Goal: Task Accomplishment & Management: Complete application form

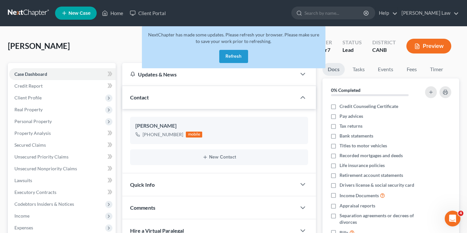
click at [237, 59] on button "Refresh" at bounding box center [233, 56] width 29 height 13
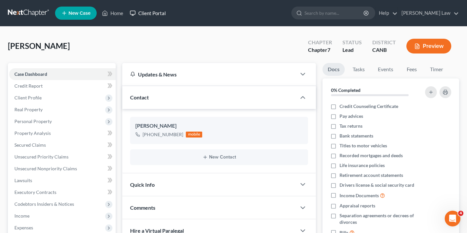
click at [153, 15] on link "Client Portal" at bounding box center [148, 13] width 43 height 12
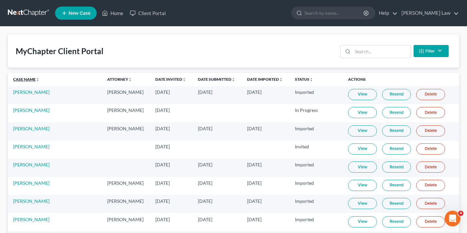
click at [19, 80] on link "Case Name unfold_more expand_more expand_less" at bounding box center [26, 79] width 27 height 5
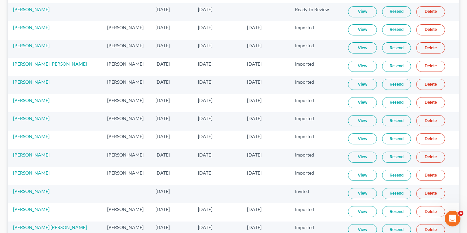
scroll to position [2190, 0]
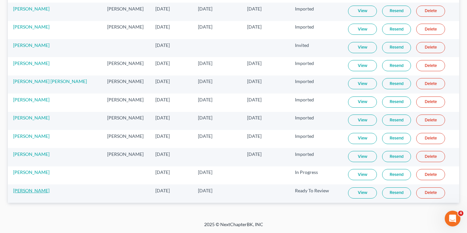
click at [21, 191] on link "[PERSON_NAME]" at bounding box center [31, 191] width 36 height 6
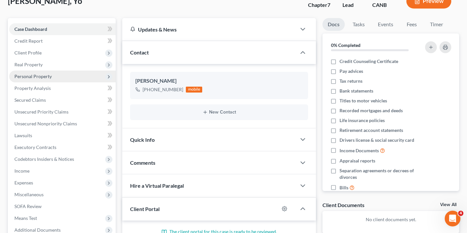
scroll to position [92, 0]
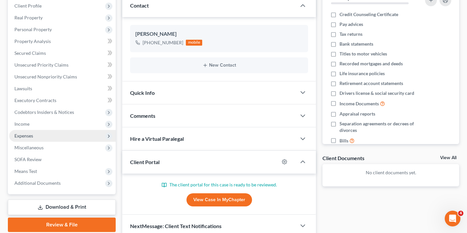
click at [28, 137] on span "Expenses" at bounding box center [23, 136] width 19 height 6
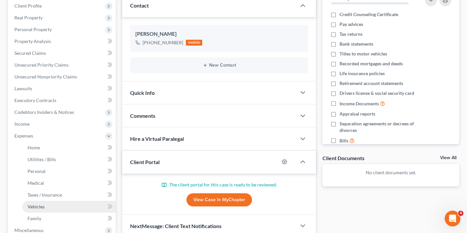
click at [41, 206] on span "Vehicles" at bounding box center [36, 207] width 17 height 6
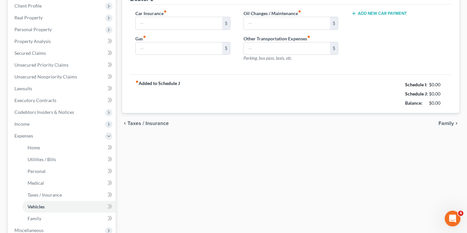
scroll to position [19, 0]
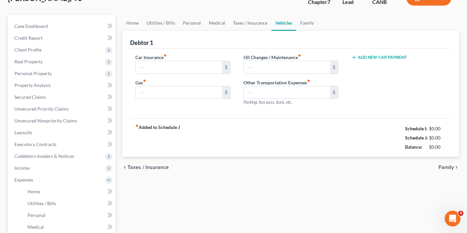
type input "0.00"
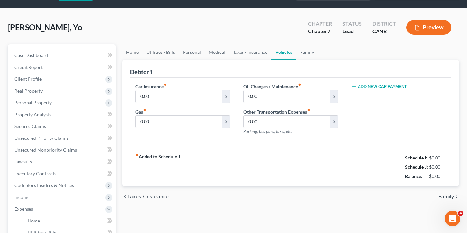
scroll to position [0, 0]
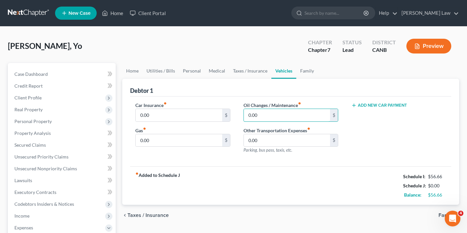
drag, startPoint x: 269, startPoint y: 119, endPoint x: 242, endPoint y: 119, distance: 27.2
click at [242, 119] on div "Oil Changes / Maintenance fiber_manual_record 0.00 $ Other Transportation Expen…" at bounding box center [291, 130] width 108 height 57
drag, startPoint x: 260, startPoint y: 114, endPoint x: 226, endPoint y: 115, distance: 33.4
click at [226, 115] on div "Car Insurance fiber_manual_record 0.00 $ Gas fiber_manual_record 0.00 $ Oil Cha…" at bounding box center [291, 130] width 324 height 57
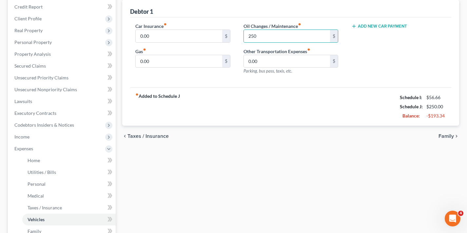
click at [268, 115] on div "fiber_manual_record Added to Schedule J Schedule I: $56.66 Schedule J: $250.00 …" at bounding box center [290, 106] width 321 height 38
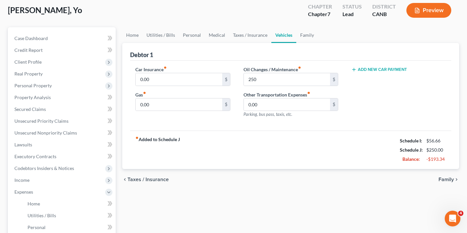
scroll to position [0, 0]
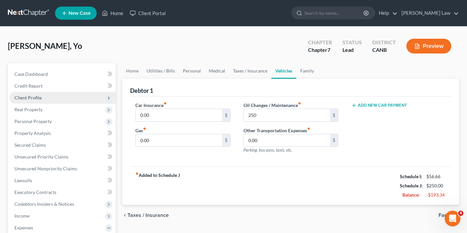
click at [34, 97] on span "Client Profile" at bounding box center [27, 98] width 27 height 6
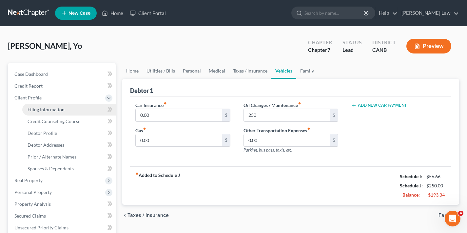
click at [47, 109] on span "Filing Information" at bounding box center [46, 110] width 37 height 6
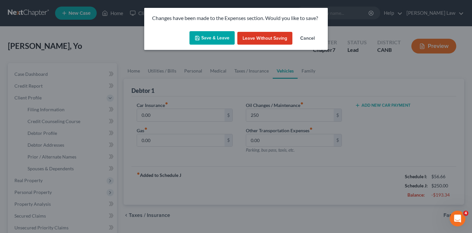
click at [215, 38] on button "Save & Leave" at bounding box center [211, 38] width 45 height 14
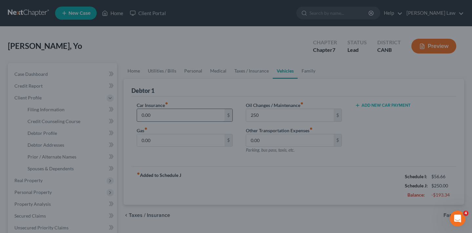
type input "250.00"
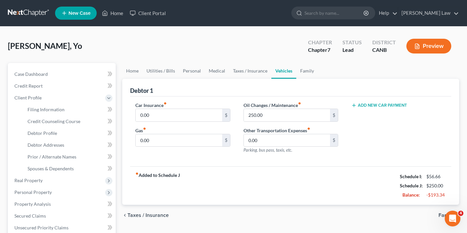
select select "1"
select select "0"
select select "4"
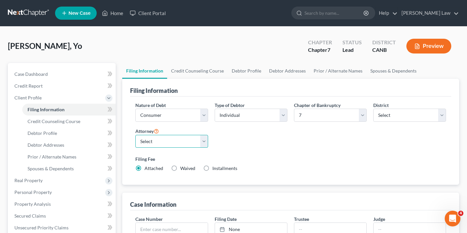
select select "3"
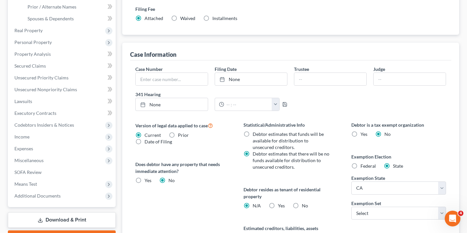
scroll to position [190, 0]
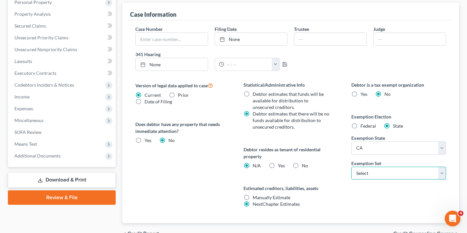
select select "0"
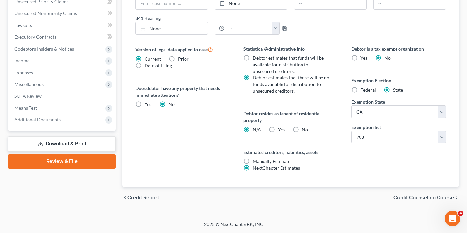
click at [417, 198] on span "Credit Counseling Course" at bounding box center [423, 197] width 61 height 5
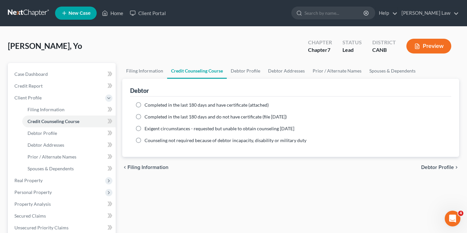
click at [145, 117] on label "Completed in the last 180 days and do not have certificate (file [DATE])" at bounding box center [216, 116] width 142 height 7
click at [147, 117] on input "Completed in the last 180 days and do not have certificate (file [DATE])" at bounding box center [149, 115] width 4 height 4
radio input "true"
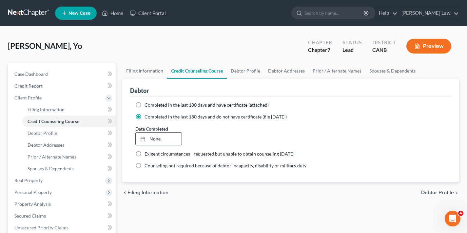
click at [158, 139] on link "None" at bounding box center [159, 138] width 46 height 12
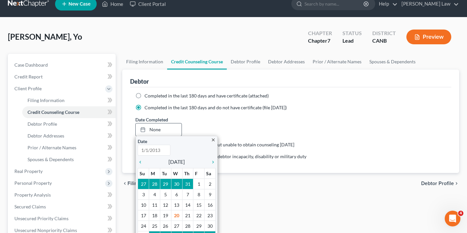
scroll to position [21, 0]
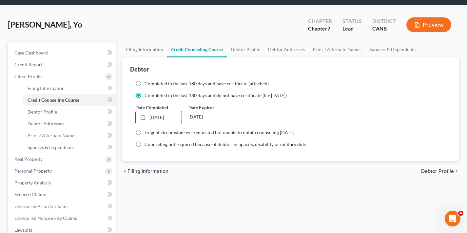
click at [442, 170] on span "Debtor Profile" at bounding box center [437, 171] width 33 height 5
select select "0"
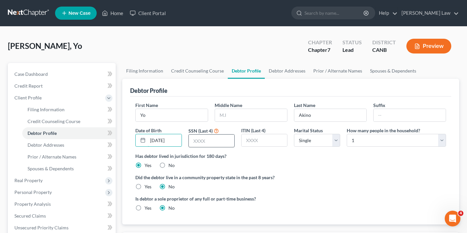
type input "[DATE]"
click at [212, 143] on input "text" at bounding box center [212, 140] width 46 height 12
type input "1098"
select select "1"
select select "3"
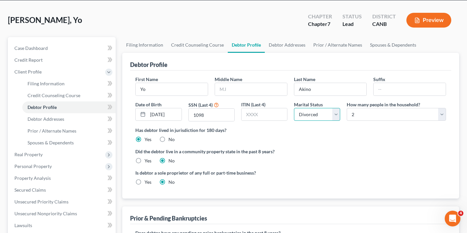
scroll to position [50, 0]
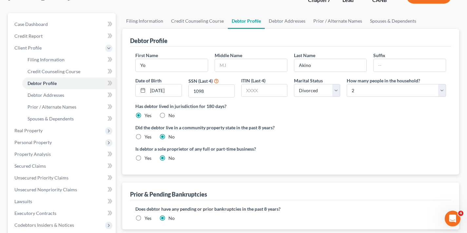
click at [145, 137] on label "Yes" at bounding box center [148, 136] width 7 height 7
click at [147, 137] on input "Yes" at bounding box center [149, 135] width 4 height 4
radio input "true"
radio input "false"
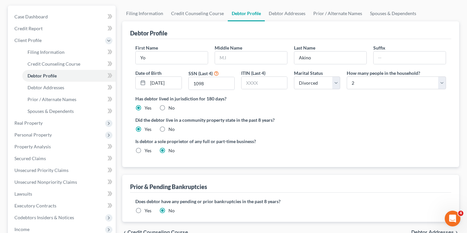
scroll to position [106, 0]
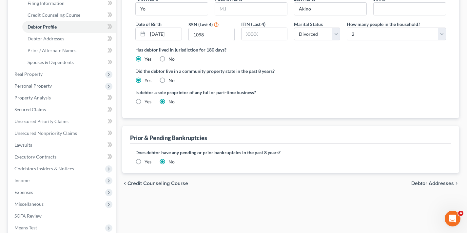
click at [429, 184] on span "Debtor Addresses" at bounding box center [432, 183] width 43 height 5
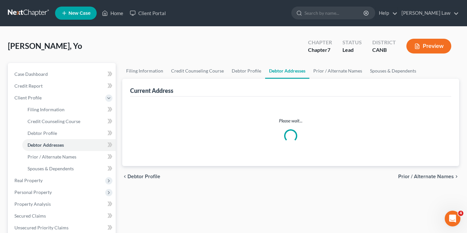
select select "0"
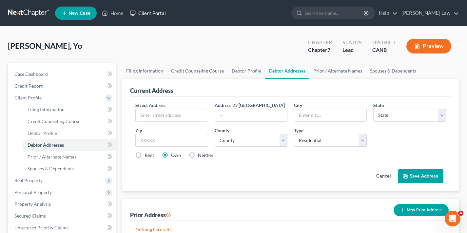
click at [150, 14] on link "Client Portal" at bounding box center [148, 13] width 43 height 12
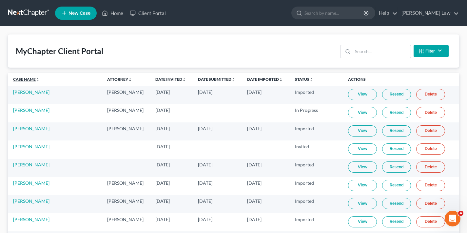
click at [24, 79] on link "Case Name unfold_more expand_more expand_less" at bounding box center [26, 79] width 27 height 5
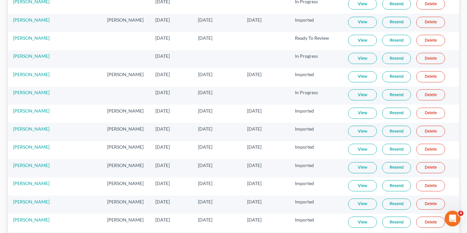
scroll to position [2190, 0]
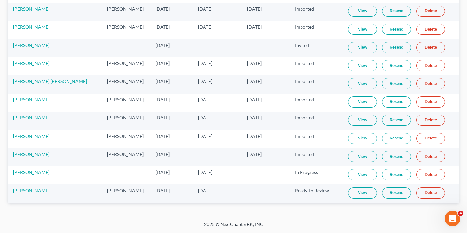
click at [356, 193] on link "View" at bounding box center [362, 192] width 29 height 11
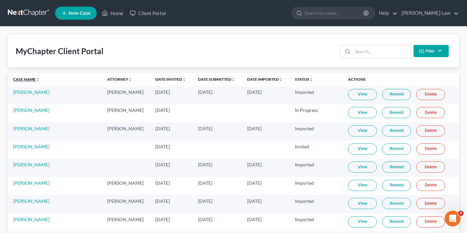
click at [28, 79] on link "Case Name unfold_more expand_more expand_less" at bounding box center [26, 79] width 27 height 5
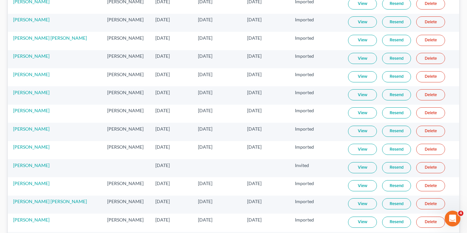
scroll to position [2190, 0]
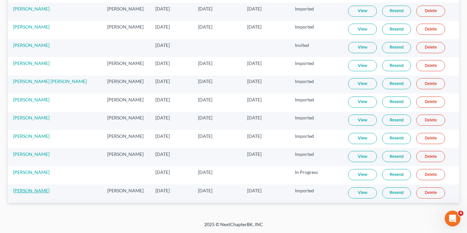
click at [21, 190] on link "[PERSON_NAME]" at bounding box center [31, 191] width 36 height 6
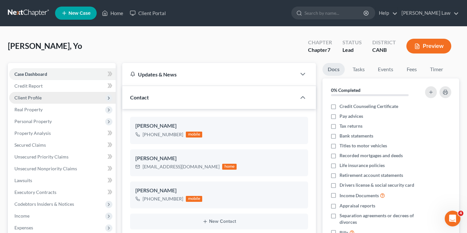
click at [46, 98] on span "Client Profile" at bounding box center [62, 98] width 107 height 12
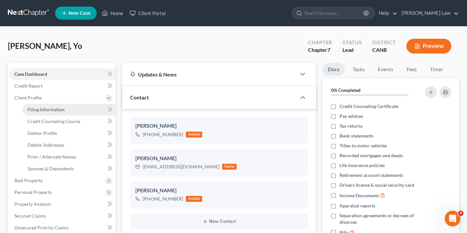
click at [44, 110] on span "Filing Information" at bounding box center [46, 110] width 37 height 6
select select "1"
select select "0"
select select "9"
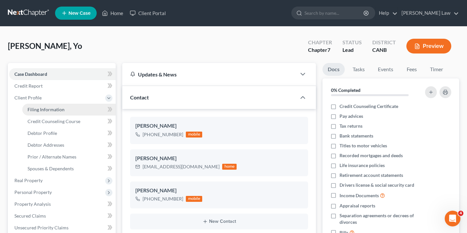
select select "4"
select select "0"
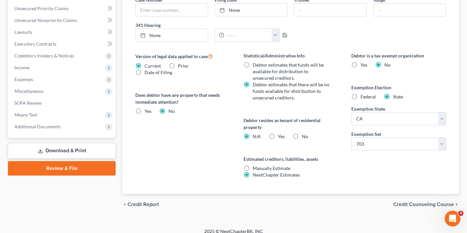
scroll to position [220, 0]
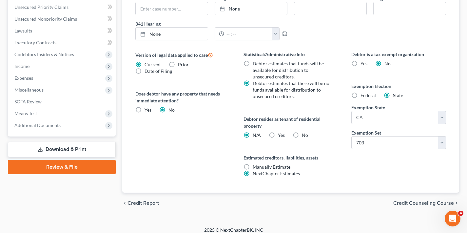
click at [426, 203] on span "Credit Counseling Course" at bounding box center [423, 202] width 61 height 5
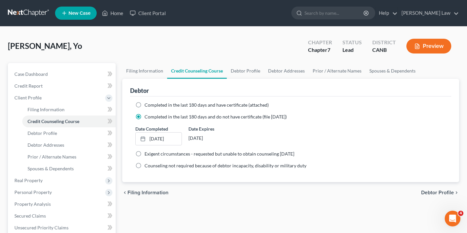
scroll to position [98, 0]
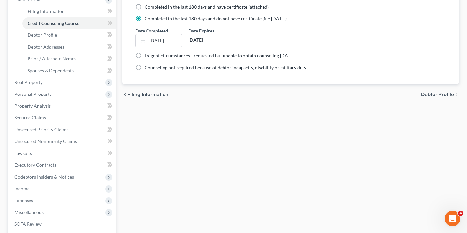
click at [441, 92] on span "Debtor Profile" at bounding box center [437, 94] width 33 height 5
select select "0"
select select "1"
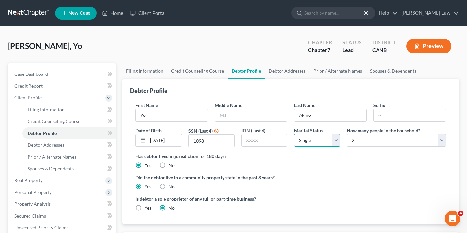
select select "3"
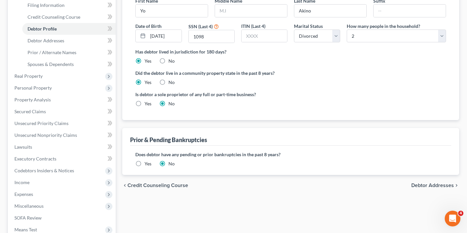
scroll to position [164, 0]
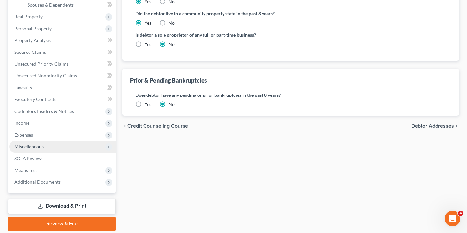
click at [37, 147] on span "Miscellaneous" at bounding box center [28, 147] width 29 height 6
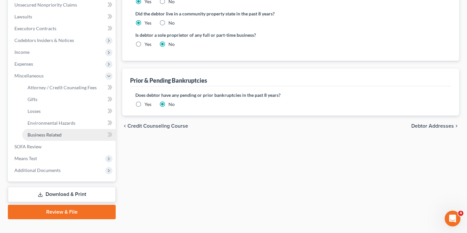
click at [45, 136] on span "Business Related" at bounding box center [45, 135] width 34 height 6
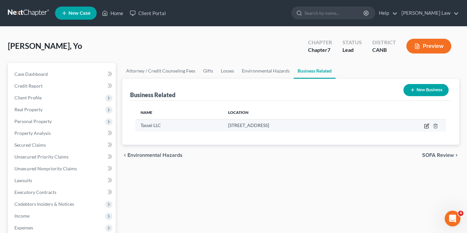
click at [427, 125] on icon "button" at bounding box center [427, 125] width 3 height 3
select select "member"
select select "4"
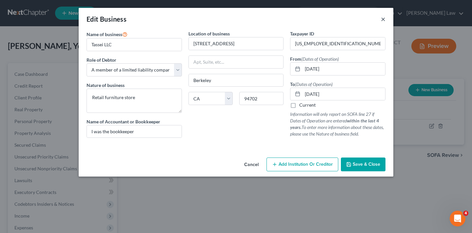
click at [384, 19] on button "×" at bounding box center [383, 19] width 5 height 8
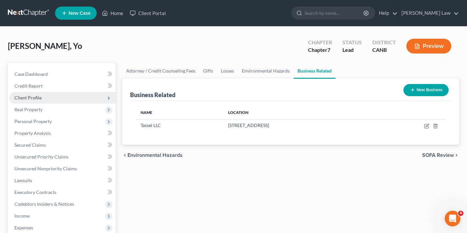
click at [34, 96] on span "Client Profile" at bounding box center [27, 98] width 27 height 6
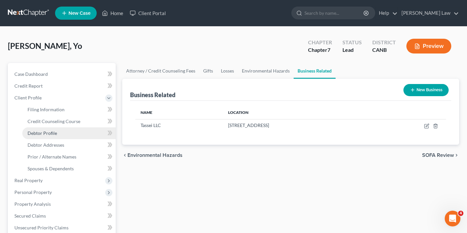
click at [43, 133] on span "Debtor Profile" at bounding box center [43, 133] width 30 height 6
select select "3"
select select "1"
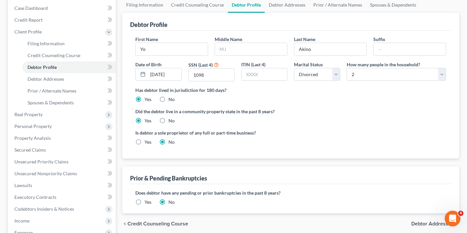
scroll to position [122, 0]
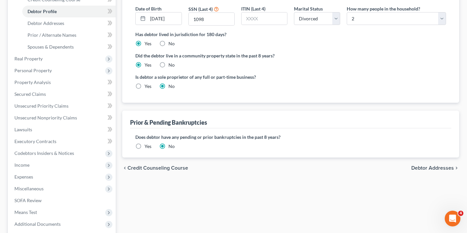
click at [443, 166] on span "Debtor Addresses" at bounding box center [432, 167] width 43 height 5
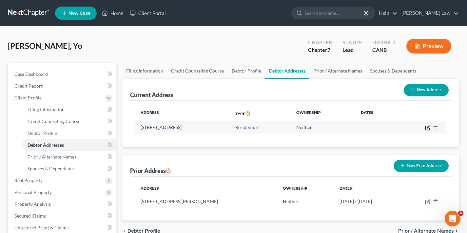
click at [428, 128] on icon "button" at bounding box center [428, 127] width 3 height 3
select select "4"
select select "0"
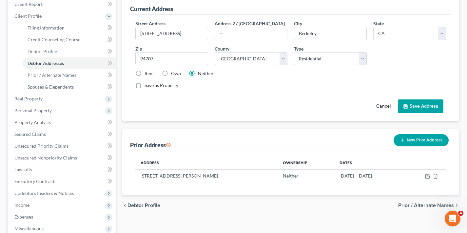
scroll to position [83, 0]
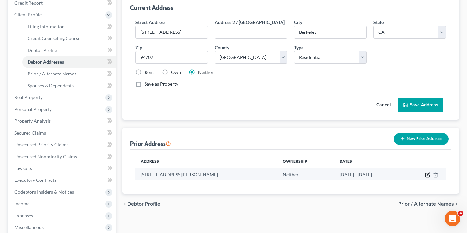
click at [427, 175] on icon "button" at bounding box center [427, 174] width 5 height 5
select select "4"
select select "6"
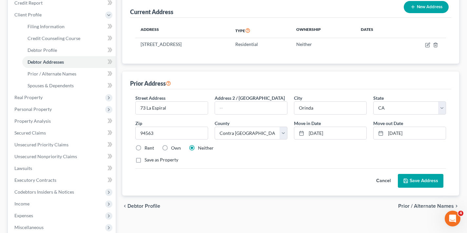
click at [423, 207] on span "Prior / Alternate Names" at bounding box center [426, 205] width 56 height 5
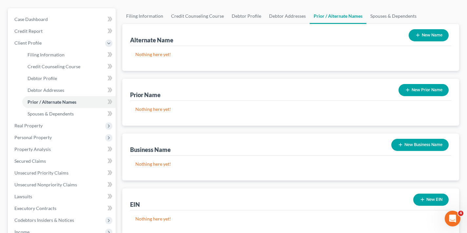
scroll to position [170, 0]
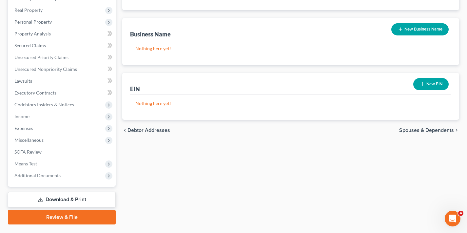
click at [434, 130] on span "Spouses & Dependents" at bounding box center [426, 130] width 55 height 5
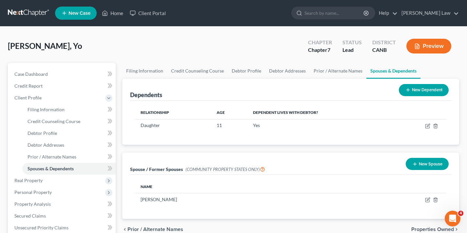
scroll to position [47, 0]
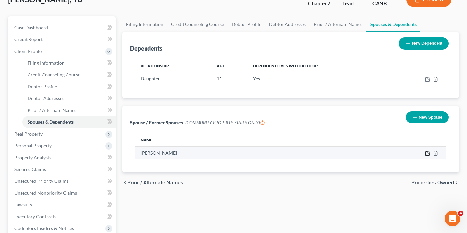
click at [427, 152] on icon "button" at bounding box center [427, 152] width 5 height 5
select select "1"
select select "4"
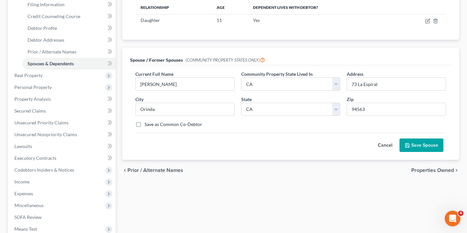
scroll to position [54, 0]
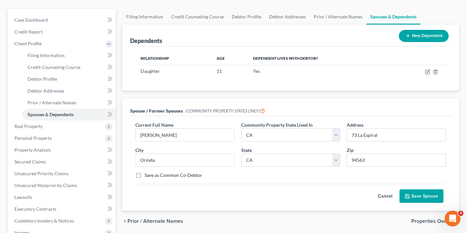
click at [427, 223] on span "Properties Owned" at bounding box center [432, 220] width 43 height 5
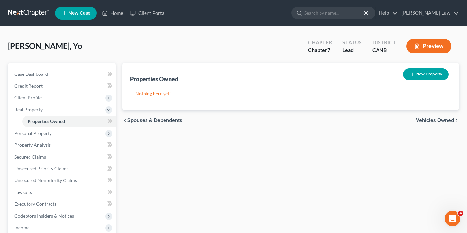
click at [432, 121] on span "Vehicles Owned" at bounding box center [435, 120] width 38 height 5
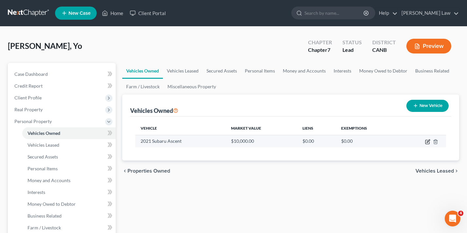
click at [427, 142] on icon "button" at bounding box center [428, 140] width 3 height 3
select select "0"
select select "5"
select select "4"
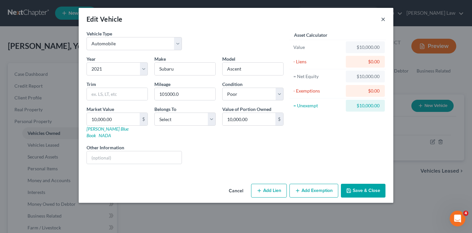
click at [383, 19] on button "×" at bounding box center [383, 19] width 5 height 8
